Goal: Register for event/course

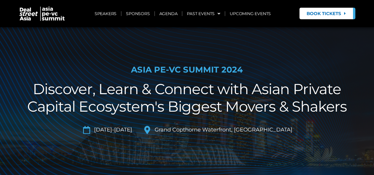
scroll to position [1, 0]
click at [242, 11] on link "UPCOMING EVENTS" at bounding box center [250, 14] width 50 height 14
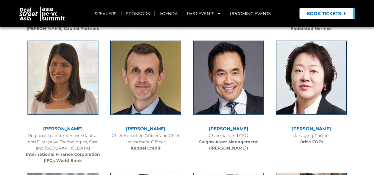
scroll to position [0, 0]
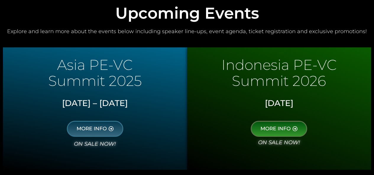
scroll to position [283, 0]
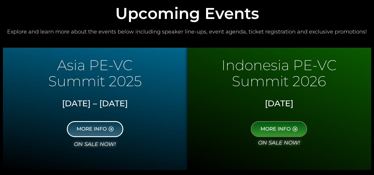
click at [92, 131] on span "MORE INFO" at bounding box center [92, 128] width 30 height 5
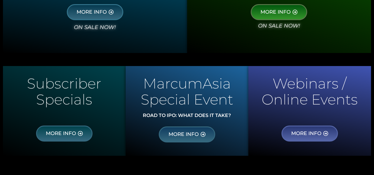
scroll to position [403, 0]
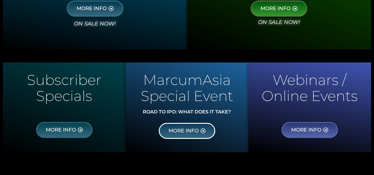
click at [199, 128] on span "MORE INFO" at bounding box center [183, 130] width 30 height 5
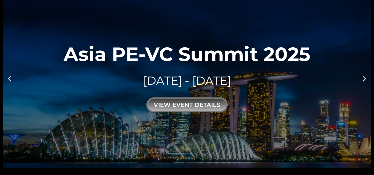
scroll to position [0, 0]
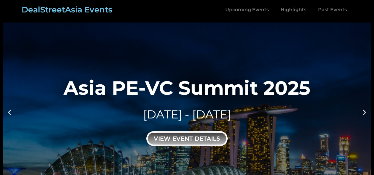
click at [209, 139] on div "view event details" at bounding box center [186, 138] width 81 height 15
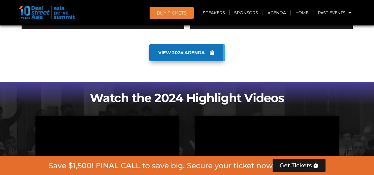
scroll to position [443, 0]
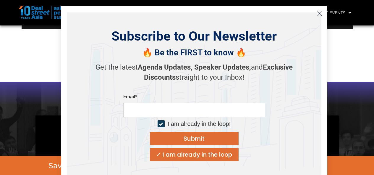
click at [321, 12] on icon "Close" at bounding box center [319, 13] width 5 height 5
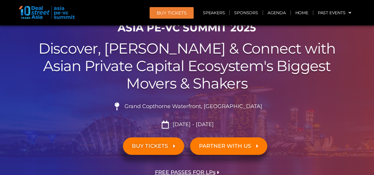
scroll to position [0, 0]
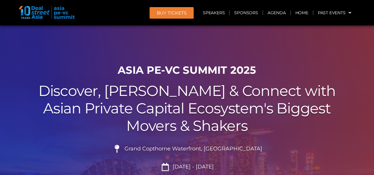
click at [183, 12] on span "BUY Tickets" at bounding box center [172, 13] width 30 height 4
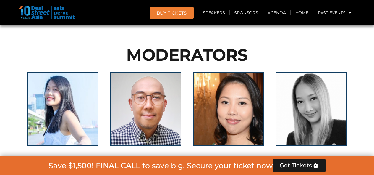
scroll to position [3787, 0]
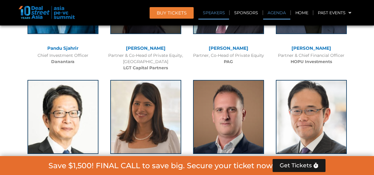
click at [274, 12] on link "Agenda" at bounding box center [276, 13] width 27 height 14
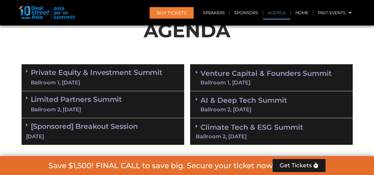
scroll to position [327, 0]
click at [127, 66] on div "Private Equity & Investment Summit Ballroom 1, 10 Sept" at bounding box center [103, 77] width 163 height 27
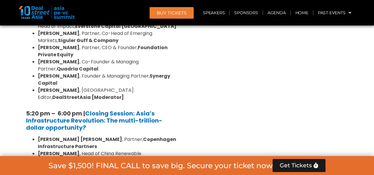
scroll to position [1151, 0]
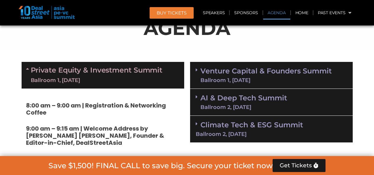
scroll to position [330, 0]
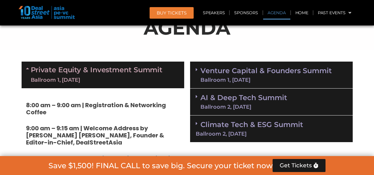
click at [295, 72] on link "Venture Capital & Founders​ Summit Ballroom 1, 11 Sept" at bounding box center [265, 74] width 131 height 15
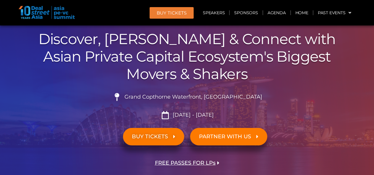
scroll to position [0, 0]
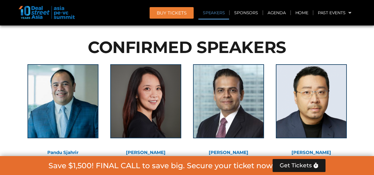
scroll to position [683, 0]
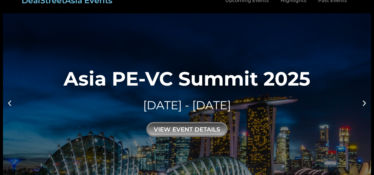
scroll to position [19, 0]
